Goal: Information Seeking & Learning: Learn about a topic

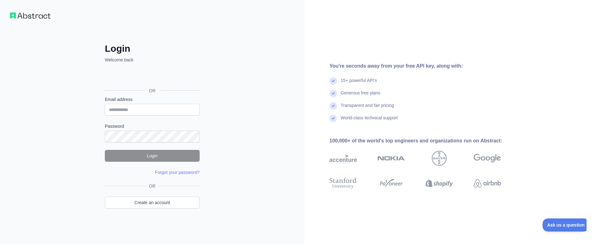
click at [140, 80] on div "Sign in with Google. Opens in new tab" at bounding box center [152, 77] width 94 height 14
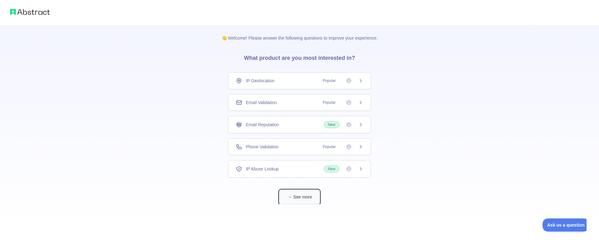
click at [310, 197] on button "See more" at bounding box center [300, 197] width 40 height 14
click at [288, 78] on div "IP Geolocation Popular" at bounding box center [299, 81] width 127 height 6
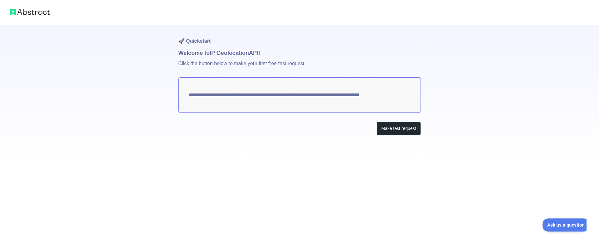
type textarea "**********"
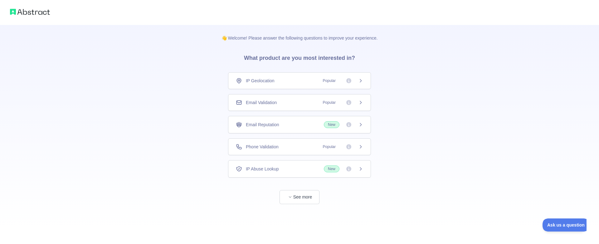
click at [288, 103] on div "Email Validation Popular" at bounding box center [299, 103] width 127 height 6
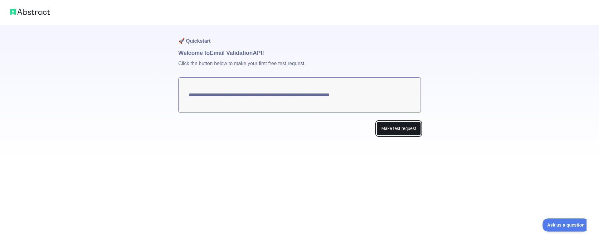
click at [393, 133] on button "Make test request" at bounding box center [399, 129] width 44 height 14
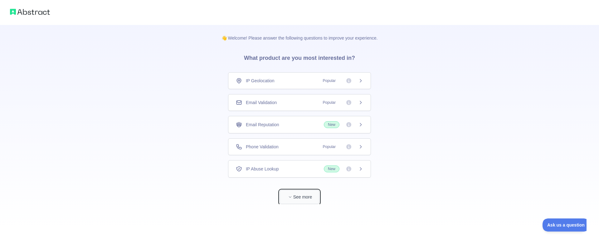
click at [296, 203] on button "See more" at bounding box center [300, 197] width 40 height 14
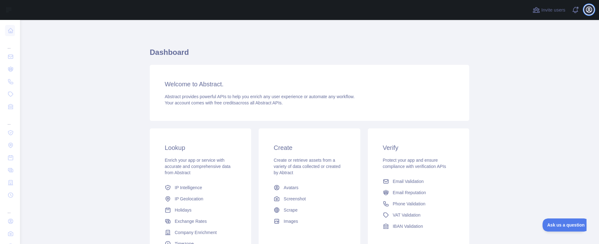
click at [591, 9] on icon "button" at bounding box center [589, 9] width 7 height 7
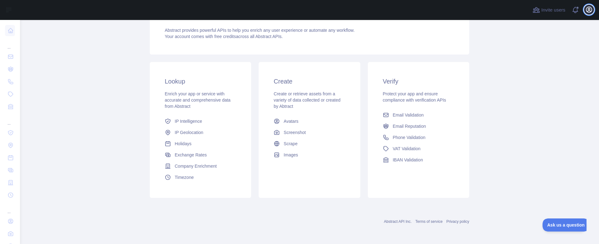
click at [591, 9] on icon "button" at bounding box center [589, 9] width 7 height 7
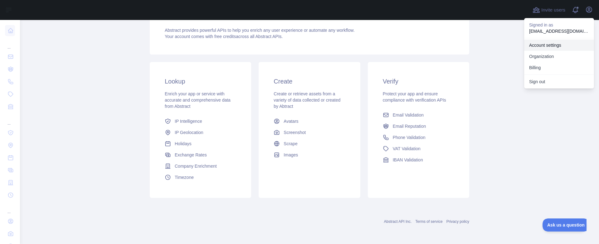
click at [552, 46] on link "Account settings" at bounding box center [559, 45] width 70 height 11
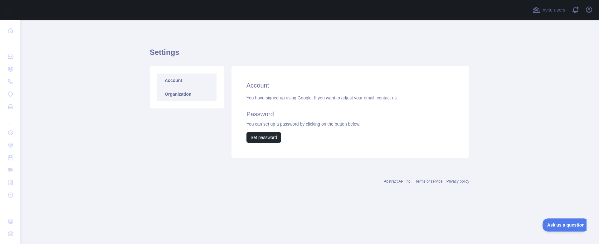
click at [171, 92] on link "Organization" at bounding box center [186, 94] width 59 height 14
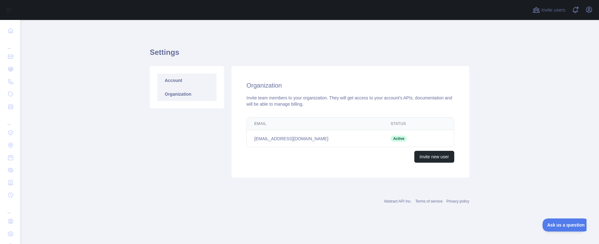
click at [179, 81] on link "Account" at bounding box center [186, 81] width 59 height 14
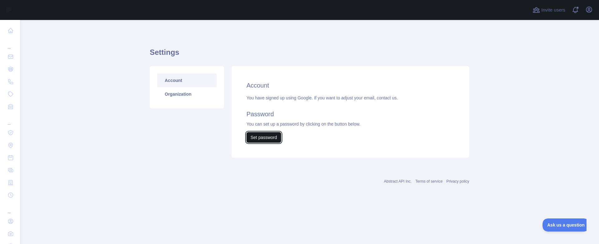
click at [279, 135] on button "Set password" at bounding box center [264, 137] width 35 height 11
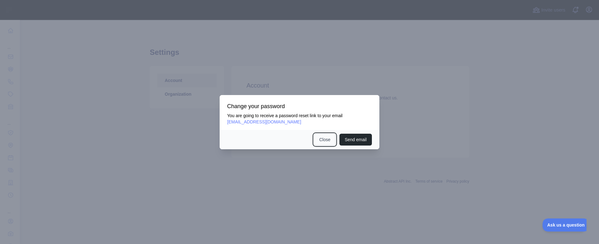
click at [325, 140] on button "Close" at bounding box center [325, 140] width 22 height 12
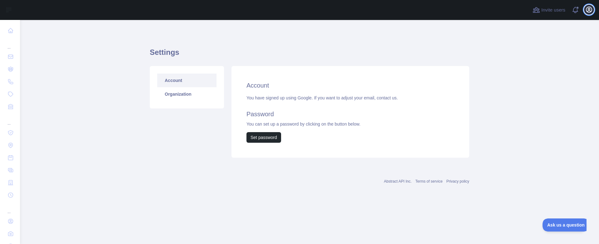
click at [587, 10] on icon "button" at bounding box center [589, 10] width 6 height 6
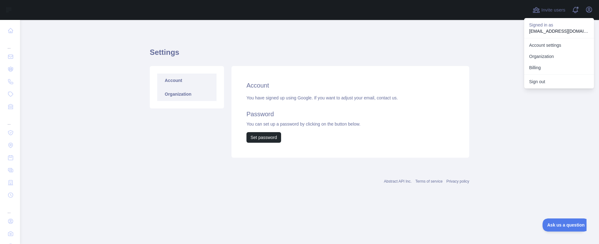
click at [193, 94] on link "Organization" at bounding box center [186, 94] width 59 height 14
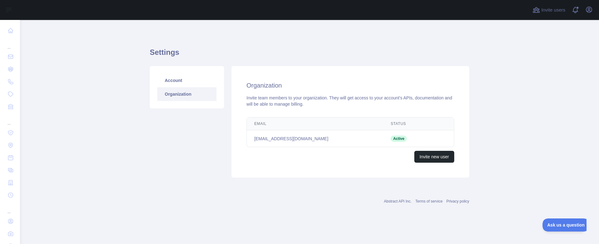
click at [277, 137] on td "[EMAIL_ADDRESS][DOMAIN_NAME]" at bounding box center [315, 138] width 136 height 17
click at [322, 137] on td "[EMAIL_ADDRESS][DOMAIN_NAME]" at bounding box center [315, 138] width 136 height 17
drag, startPoint x: 354, startPoint y: 112, endPoint x: 344, endPoint y: 115, distance: 10.3
click at [351, 114] on div "Organization Invite team members to your organization. They will get access to …" at bounding box center [351, 122] width 238 height 112
drag, startPoint x: 308, startPoint y: 115, endPoint x: 278, endPoint y: 102, distance: 33.3
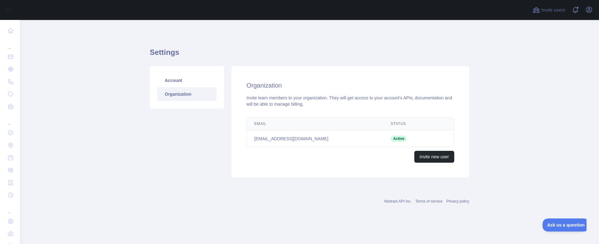
click at [300, 114] on div "Organization Invite team members to your organization. They will get access to …" at bounding box center [351, 122] width 238 height 112
drag, startPoint x: 278, startPoint y: 102, endPoint x: 200, endPoint y: 87, distance: 78.8
click at [268, 100] on div "Invite team members to your organization. They will get access to your account'…" at bounding box center [351, 101] width 208 height 12
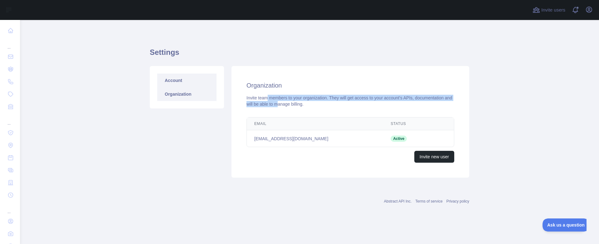
click at [179, 84] on link "Account" at bounding box center [186, 81] width 59 height 14
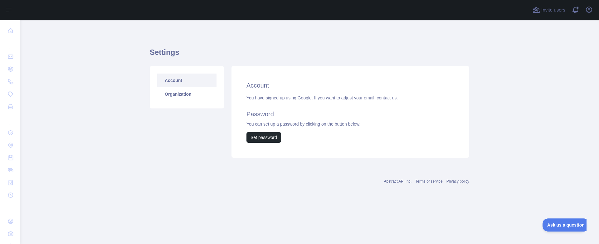
click at [163, 57] on h1 "Settings" at bounding box center [310, 54] width 320 height 15
click at [578, 12] on span at bounding box center [578, 10] width 12 height 20
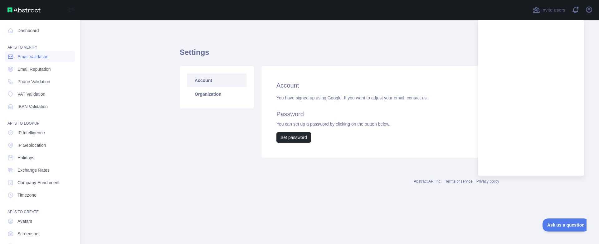
click at [28, 60] on span "Email Validation" at bounding box center [32, 57] width 31 height 6
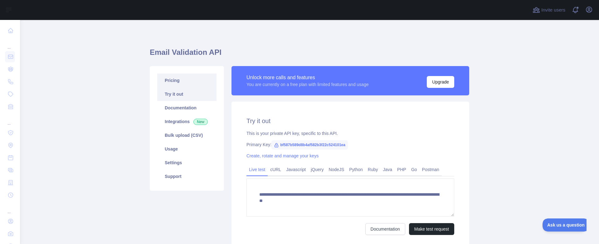
click at [174, 80] on link "Pricing" at bounding box center [186, 81] width 59 height 14
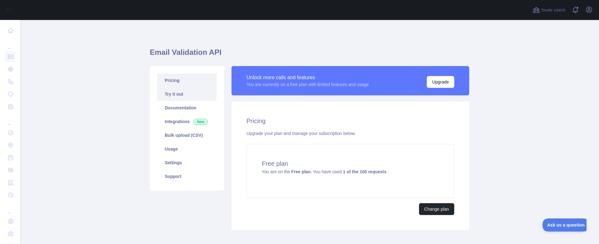
click at [176, 91] on link "Try it out" at bounding box center [186, 94] width 59 height 14
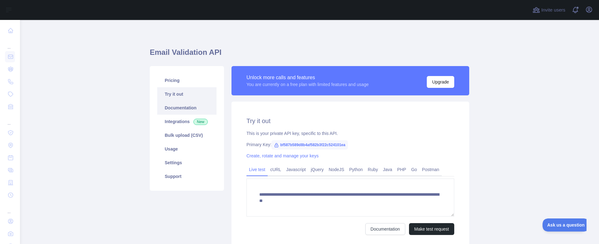
click at [176, 102] on link "Documentation" at bounding box center [186, 108] width 59 height 14
click at [184, 135] on link "Bulk upload (CSV)" at bounding box center [186, 136] width 59 height 14
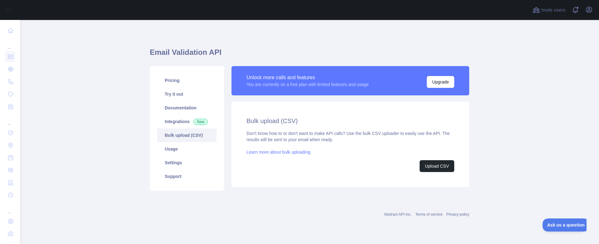
click at [183, 142] on link "Bulk upload (CSV)" at bounding box center [186, 136] width 59 height 14
click at [178, 161] on link "Settings" at bounding box center [186, 163] width 59 height 14
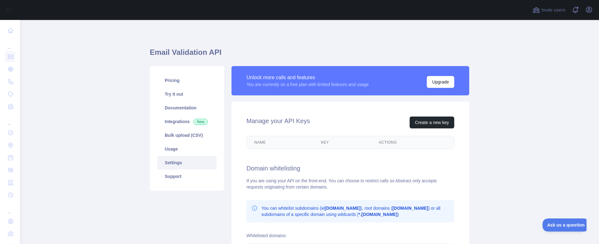
click at [178, 168] on link "Settings" at bounding box center [186, 163] width 59 height 14
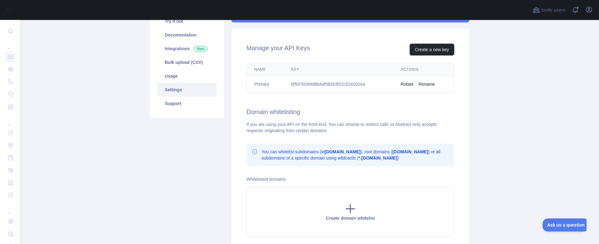
scroll to position [75, 0]
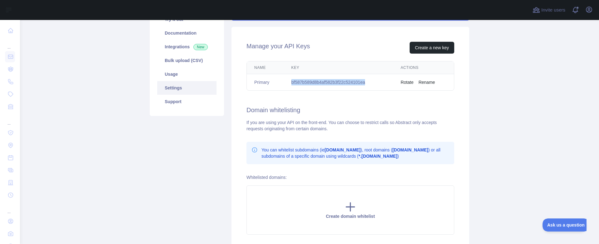
drag, startPoint x: 367, startPoint y: 81, endPoint x: 292, endPoint y: 81, distance: 74.6
click at [292, 81] on td "bf587b589d8b4af582b3f22c524101ea" at bounding box center [339, 82] width 110 height 17
copy td "bf587b589d8b4af582b3f22c524101ea"
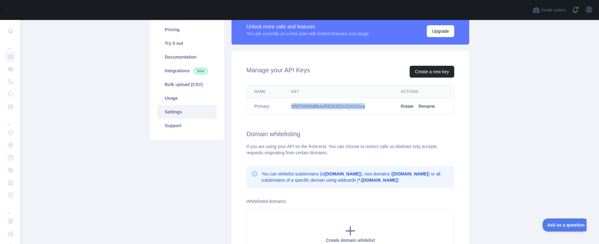
scroll to position [0, 0]
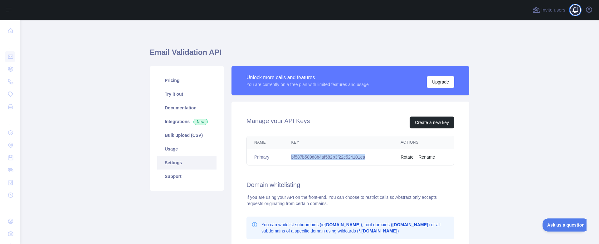
click at [578, 9] on span at bounding box center [578, 10] width 12 height 20
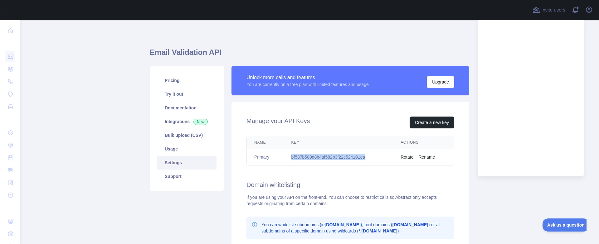
click at [409, 158] on button "Rotate" at bounding box center [407, 157] width 13 height 6
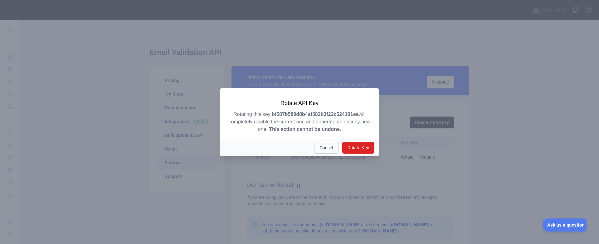
click at [321, 149] on button "Cancel" at bounding box center [326, 148] width 24 height 12
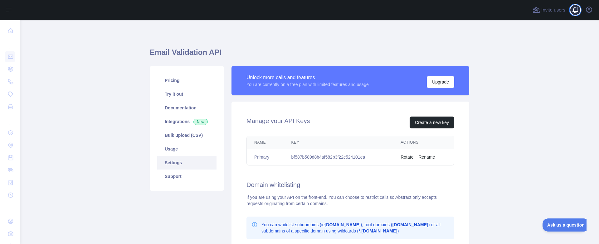
click at [575, 10] on span at bounding box center [578, 10] width 12 height 20
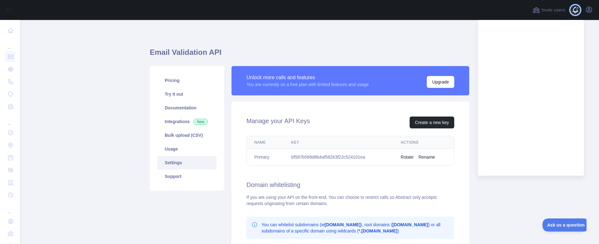
click at [575, 6] on span at bounding box center [578, 10] width 12 height 20
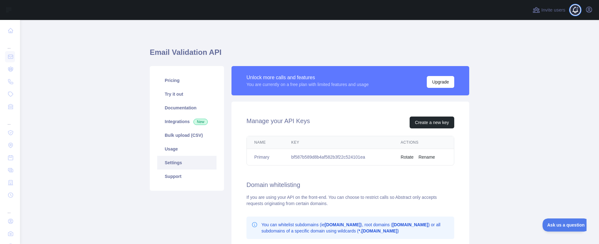
click at [581, 11] on span at bounding box center [578, 10] width 12 height 20
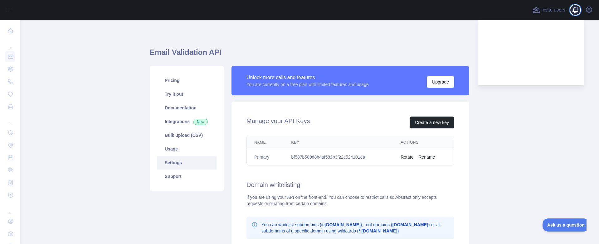
click at [575, 12] on span at bounding box center [578, 10] width 12 height 20
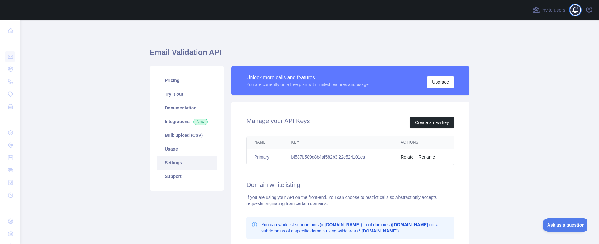
click at [573, 12] on span at bounding box center [578, 10] width 12 height 20
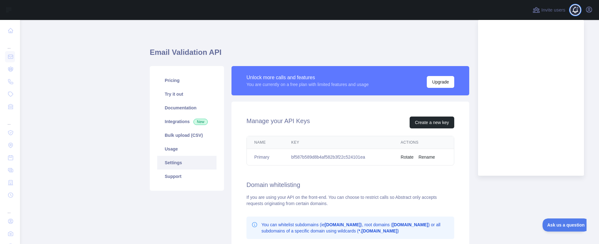
click at [578, 8] on span at bounding box center [577, 7] width 3 height 3
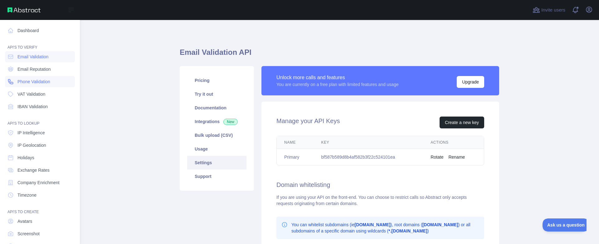
click at [46, 82] on span "Phone Validation" at bounding box center [33, 82] width 33 height 6
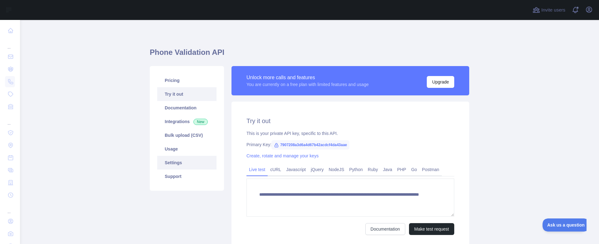
click at [182, 164] on link "Settings" at bounding box center [186, 163] width 59 height 14
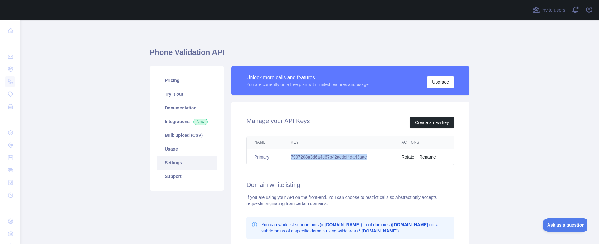
drag, startPoint x: 367, startPoint y: 157, endPoint x: 290, endPoint y: 156, distance: 77.7
click at [290, 156] on td "7907208a3d6a4d67b42acdcf4da43aae" at bounding box center [338, 157] width 111 height 17
copy td "7907208a3d6a4d67b42acdcf4da43aae"
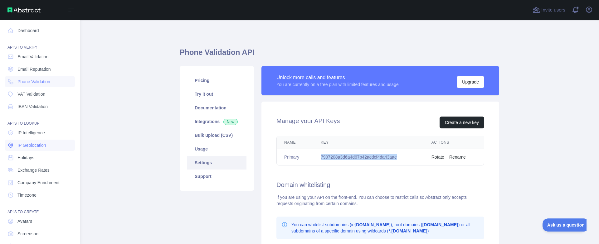
click at [47, 145] on link "IP Geolocation" at bounding box center [40, 145] width 70 height 11
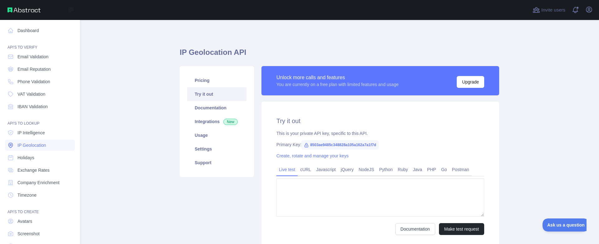
type textarea "**********"
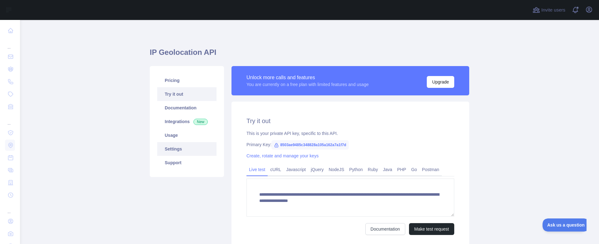
click at [191, 155] on link "Settings" at bounding box center [186, 149] width 59 height 14
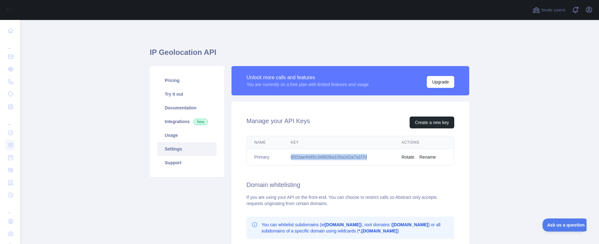
drag, startPoint x: 367, startPoint y: 157, endPoint x: 292, endPoint y: 160, distance: 75.0
click at [292, 160] on td "8503ae9485c348828a105a162a7a1f7d" at bounding box center [338, 157] width 111 height 17
copy td "8503ae9485c348828a105a162a7a1f7d"
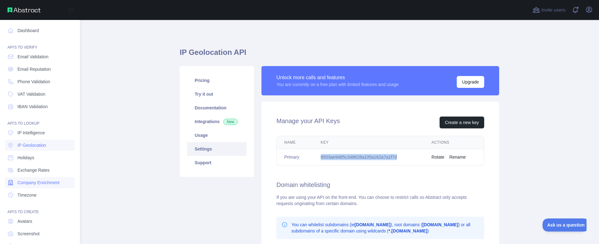
click at [38, 184] on span "Company Enrichment" at bounding box center [38, 183] width 42 height 6
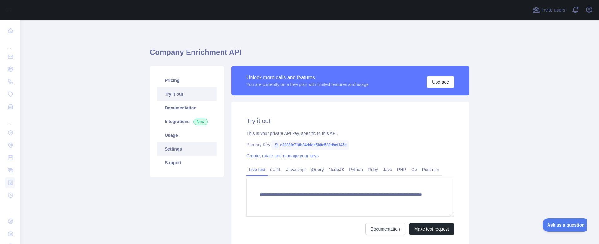
click at [175, 150] on link "Settings" at bounding box center [186, 149] width 59 height 14
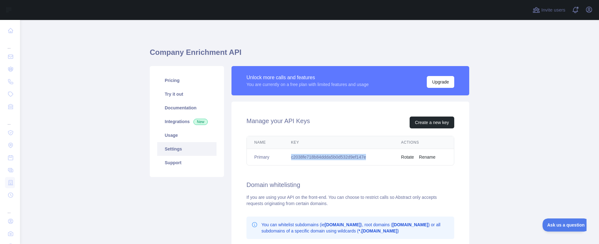
drag, startPoint x: 368, startPoint y: 156, endPoint x: 287, endPoint y: 157, distance: 81.8
click at [287, 157] on td "c2038fe718b84ddda5b0d532d9ef147e" at bounding box center [339, 157] width 110 height 17
copy td "c2038fe718b84ddda5b0d532d9ef147e"
